Goal: Check status

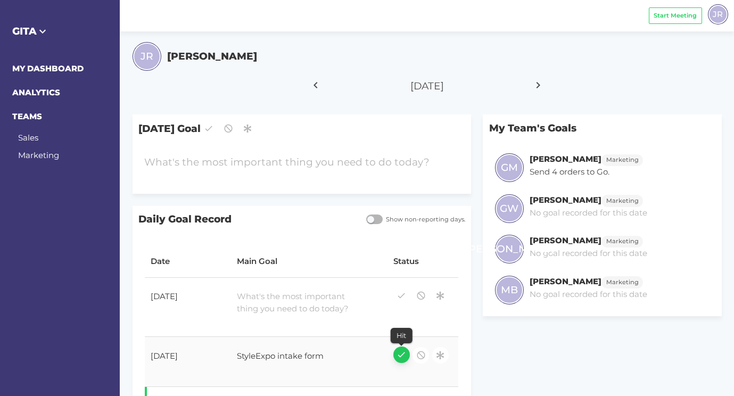
click at [403, 358] on icon "button" at bounding box center [401, 354] width 10 height 14
click at [315, 352] on div "StyleExpo intake form" at bounding box center [302, 357] width 143 height 27
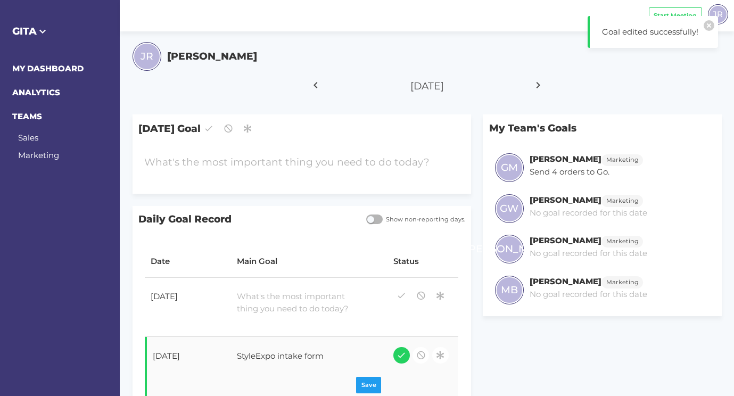
click at [315, 352] on div "StyleExpo intake form" at bounding box center [302, 357] width 143 height 27
copy div "StyleExpo intake form"
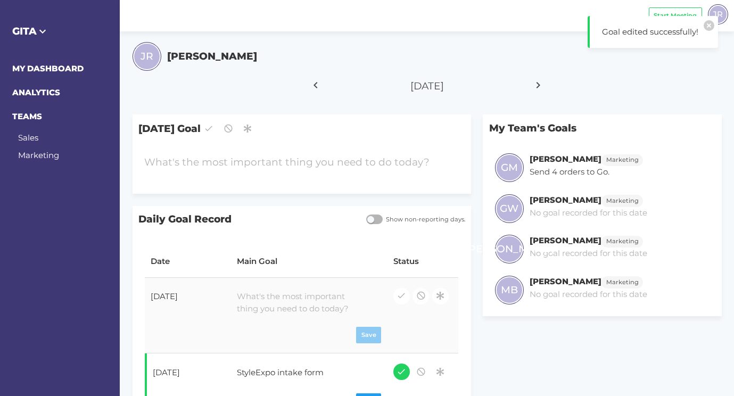
click at [292, 298] on div at bounding box center [302, 303] width 143 height 36
paste div
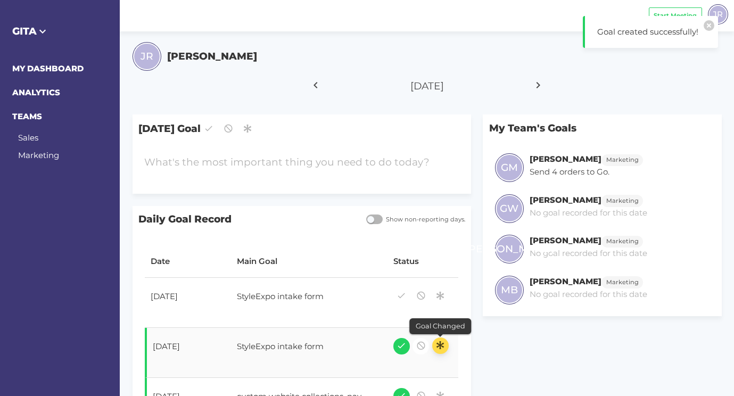
click at [439, 343] on icon "button" at bounding box center [440, 345] width 10 height 14
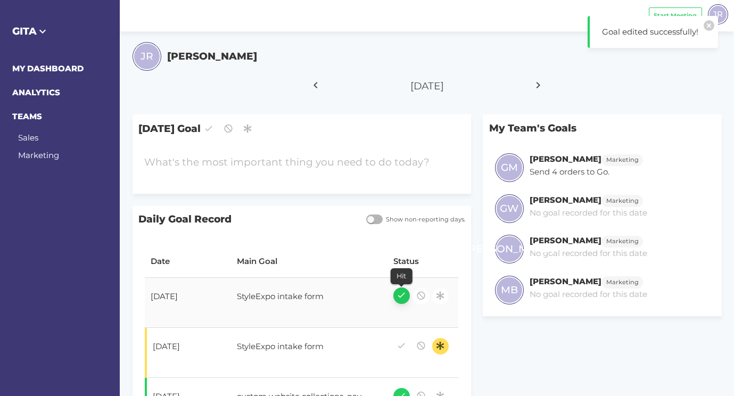
click at [401, 295] on icon "button" at bounding box center [401, 295] width 10 height 14
